Goal: Task Accomplishment & Management: Use online tool/utility

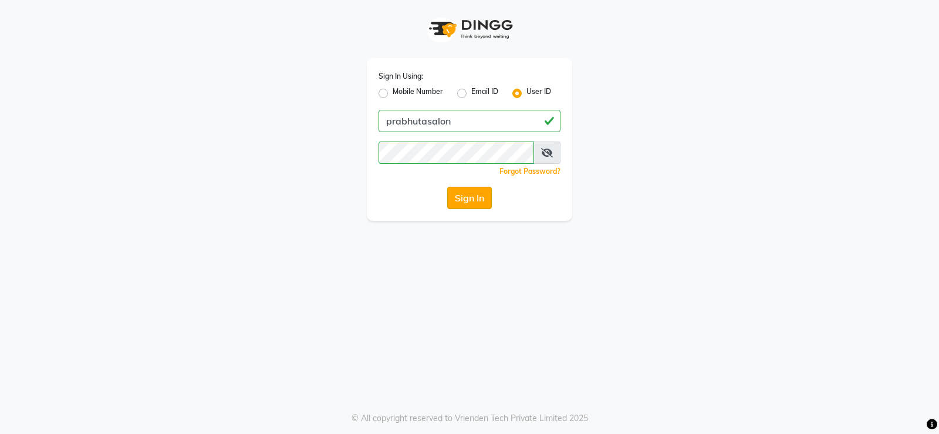
click at [477, 198] on button "Sign In" at bounding box center [469, 198] width 45 height 22
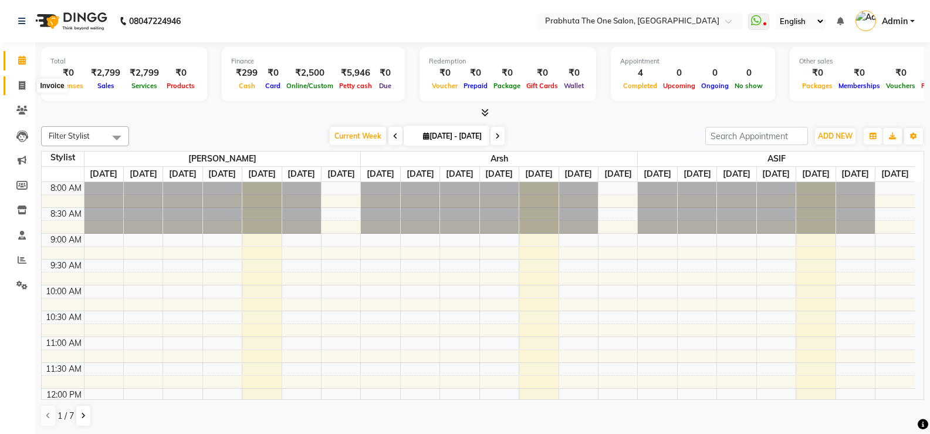
click at [19, 85] on icon at bounding box center [22, 85] width 6 height 9
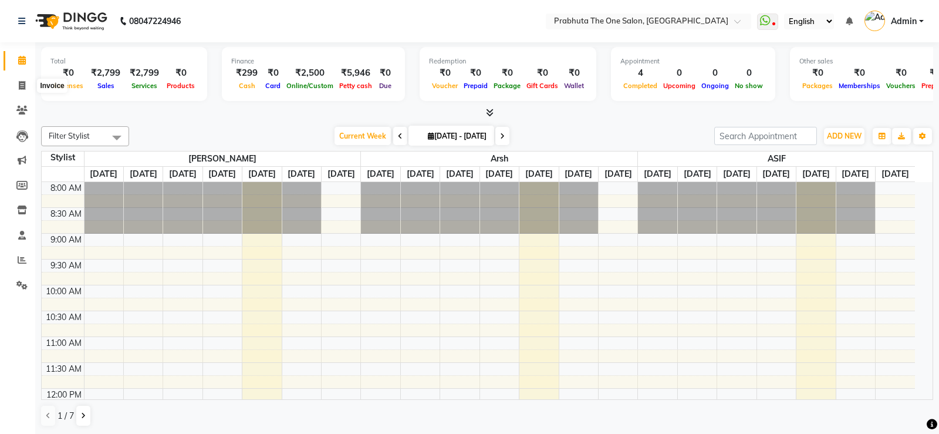
select select "5326"
select select "service"
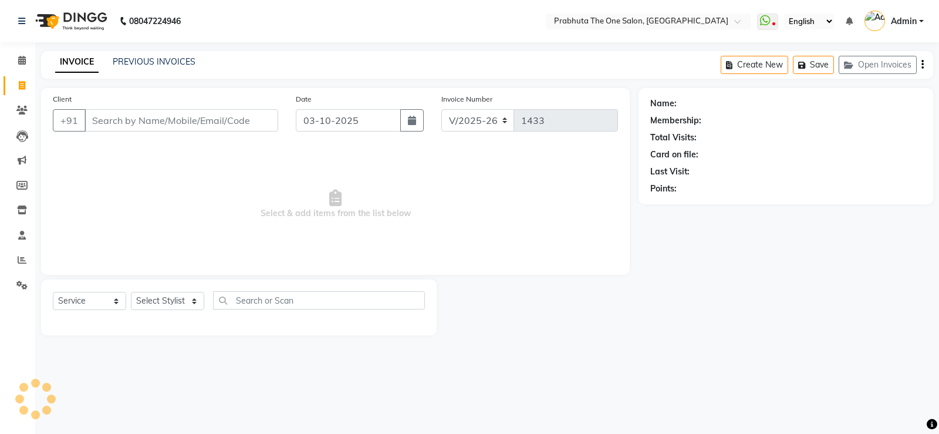
click at [196, 119] on input "Client" at bounding box center [182, 120] width 194 height 22
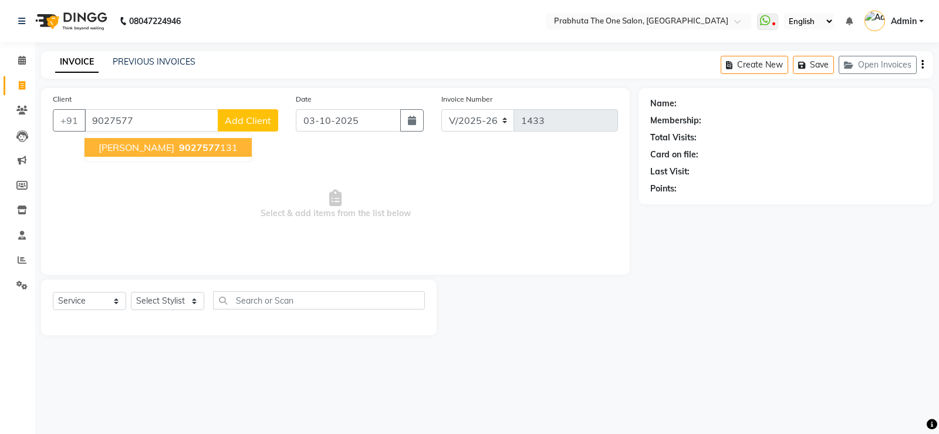
click at [228, 146] on ngb-highlight "9027577 131" at bounding box center [207, 147] width 61 height 12
type input "9027577131"
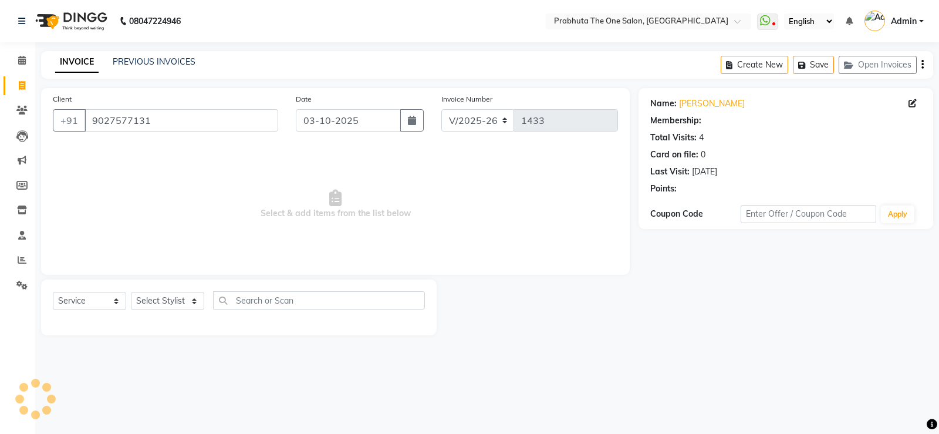
select select "1: Object"
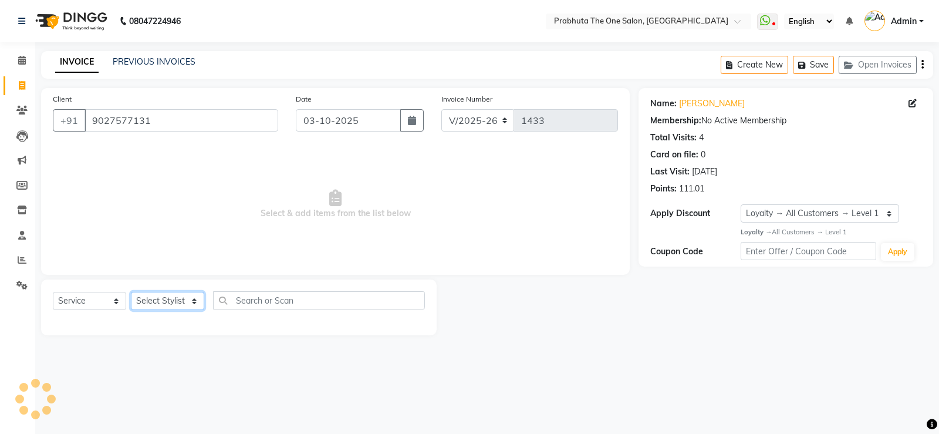
click at [176, 293] on select "Select Stylist [PERSON_NAME] [PERSON_NAME] ausween [PERSON_NAME] [PERSON_NAME] …" at bounding box center [167, 301] width 73 height 18
select select "60971"
click at [131, 292] on select "Select Stylist [PERSON_NAME] [PERSON_NAME] ausween [PERSON_NAME] [PERSON_NAME] …" at bounding box center [167, 301] width 73 height 18
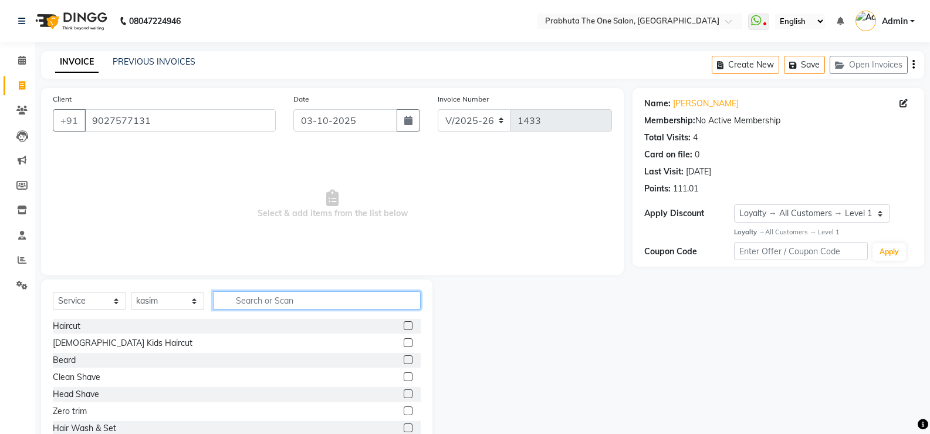
click at [272, 302] on input "text" at bounding box center [317, 300] width 208 height 18
type input "c"
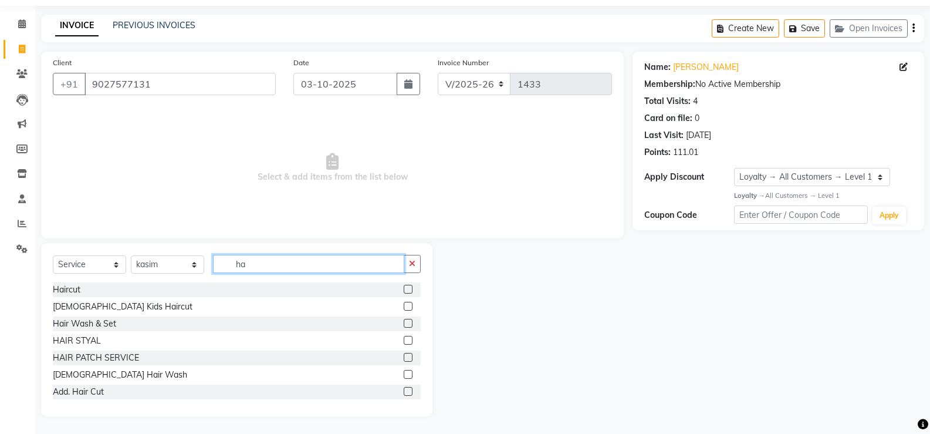
type input "h"
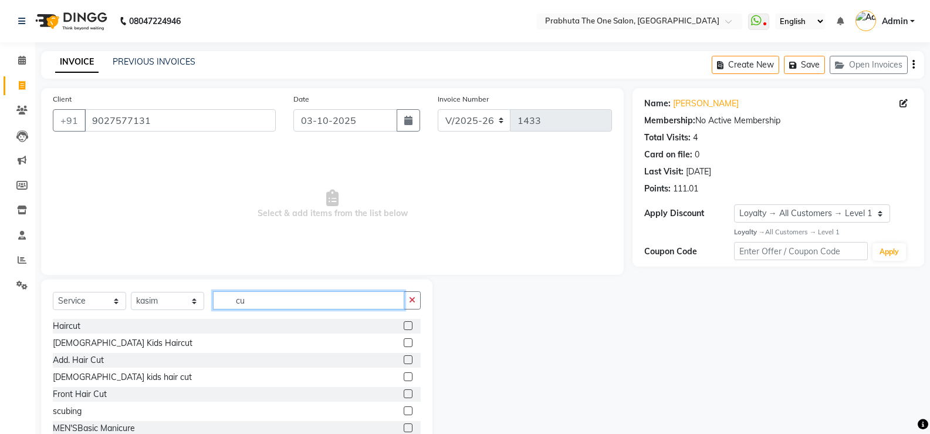
type input "c"
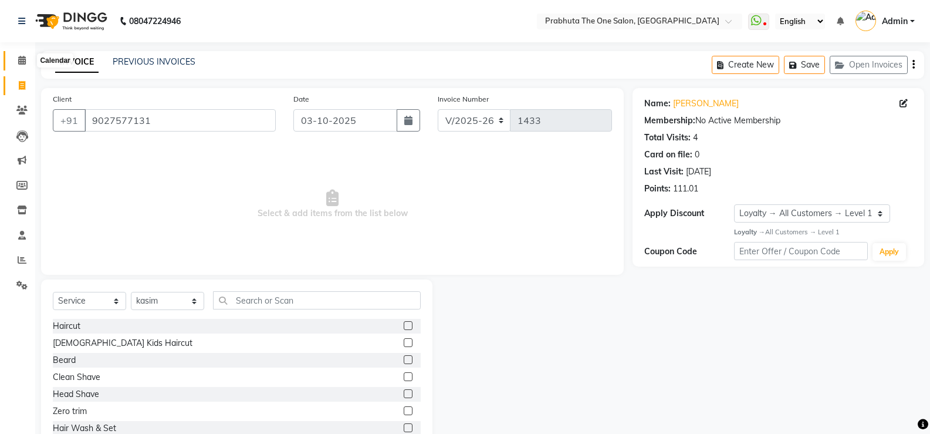
click at [15, 63] on span at bounding box center [22, 61] width 21 height 14
